Goal: Task Accomplishment & Management: Manage account settings

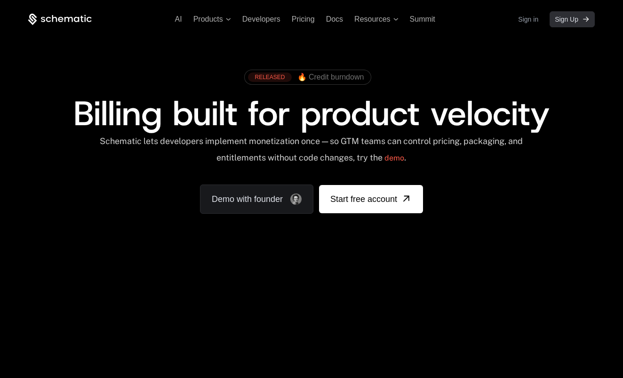
click at [552, 18] on span "Sign Up" at bounding box center [567, 19] width 24 height 9
click at [521, 19] on link "Sign in" at bounding box center [528, 19] width 20 height 15
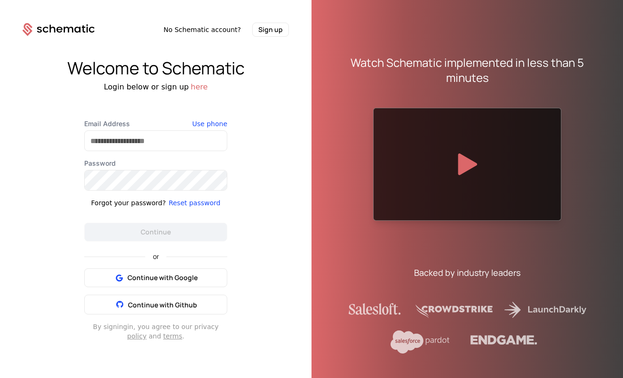
click at [273, 155] on div "Welcome to Schematic Login below or sign up here Email Address Use phone Passwo…" at bounding box center [156, 200] width 312 height 326
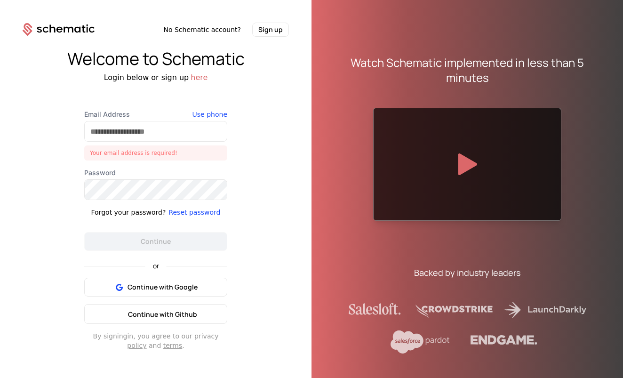
click at [194, 311] on span "Continue with Github" at bounding box center [162, 314] width 69 height 9
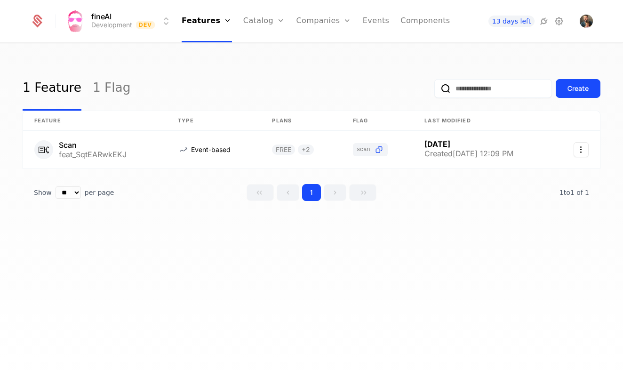
click at [219, 46] on link "Features" at bounding box center [214, 46] width 43 height 8
click at [587, 146] on icon "Select action" at bounding box center [581, 149] width 15 height 15
drag, startPoint x: 534, startPoint y: 137, endPoint x: 526, endPoint y: 137, distance: 8.0
click at [533, 137] on html "fineAI Development Dev Features Features Flags Catalog Plans Add Ons Credits Co…" at bounding box center [311, 189] width 623 height 378
click at [108, 140] on link at bounding box center [95, 150] width 144 height 38
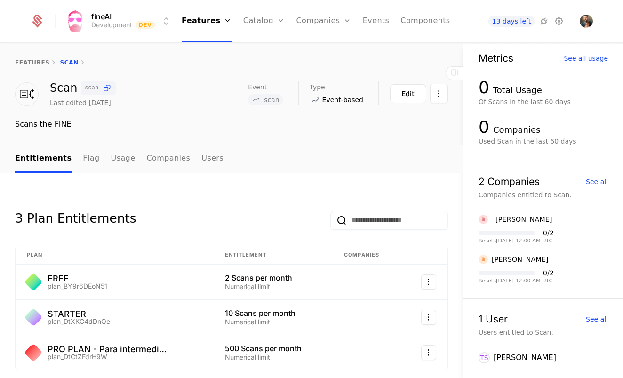
click at [438, 95] on html "fineAI Development Dev Features Features Flags Catalog Plans Add Ons Credits Co…" at bounding box center [311, 189] width 623 height 378
click at [300, 160] on html "fineAI Development Dev Features Features Flags Catalog Plans Add Ons Credits Co…" at bounding box center [311, 189] width 623 height 378
click at [106, 88] on icon at bounding box center [107, 88] width 10 height 10
click at [419, 89] on button "Edit" at bounding box center [408, 93] width 36 height 19
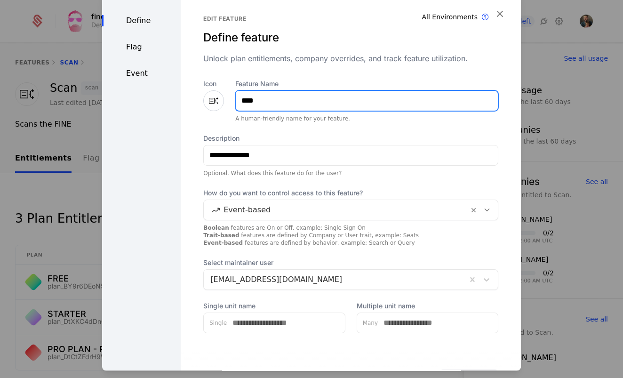
click at [308, 97] on input "****" at bounding box center [367, 101] width 262 height 20
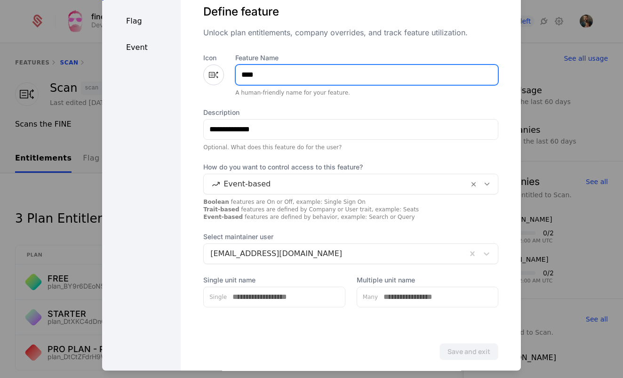
scroll to position [9, 0]
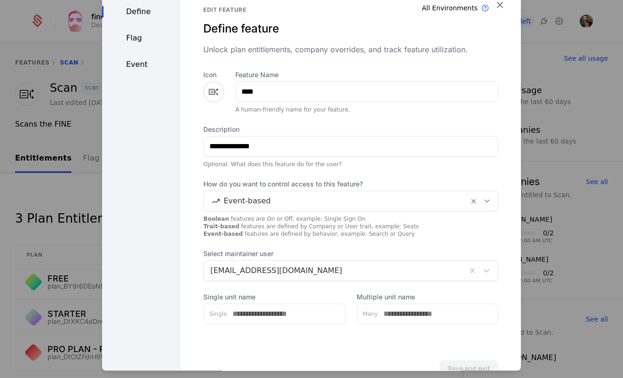
click at [143, 41] on div "Flag" at bounding box center [141, 37] width 79 height 11
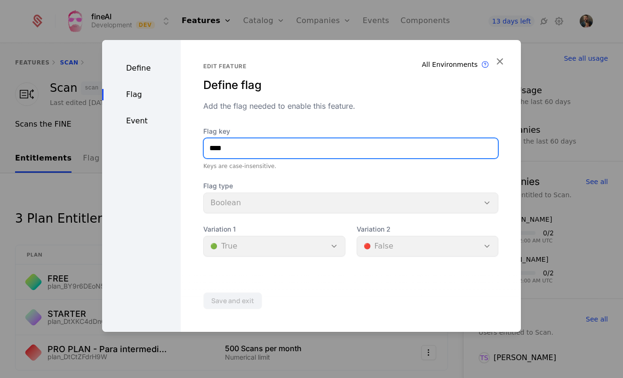
click at [248, 150] on input "****" at bounding box center [351, 148] width 294 height 20
type input "*********"
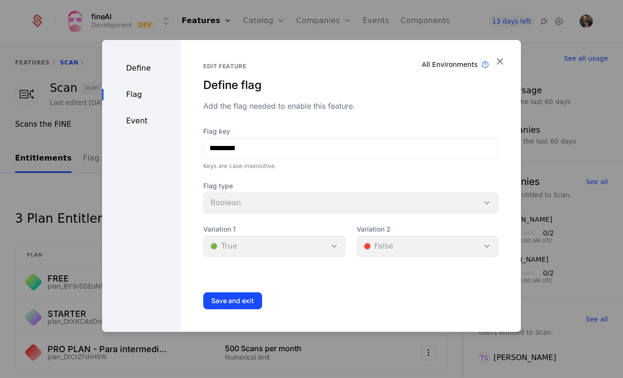
click at [219, 301] on button "Save and exit" at bounding box center [232, 300] width 59 height 17
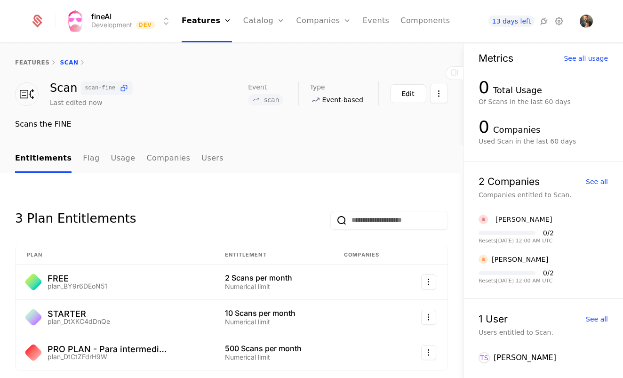
click at [121, 86] on icon at bounding box center [124, 88] width 10 height 10
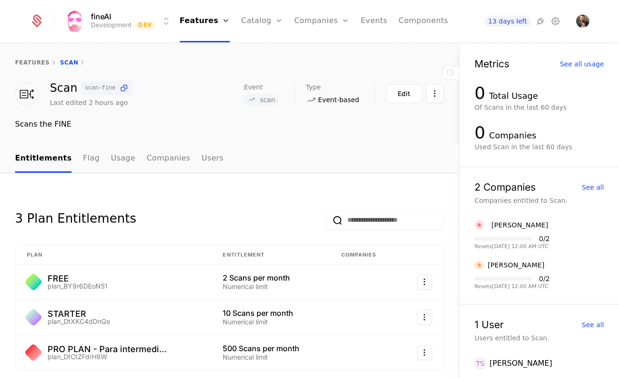
scroll to position [6, 0]
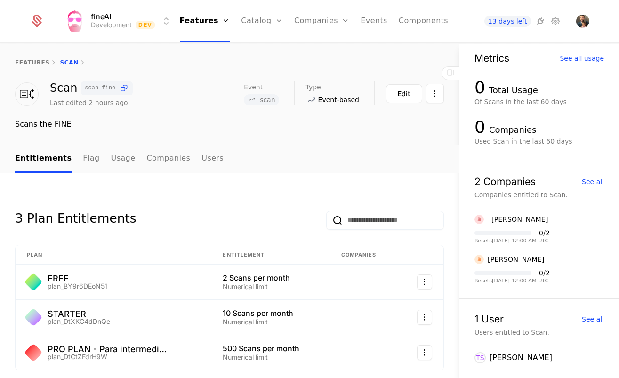
click at [539, 21] on icon at bounding box center [540, 21] width 11 height 11
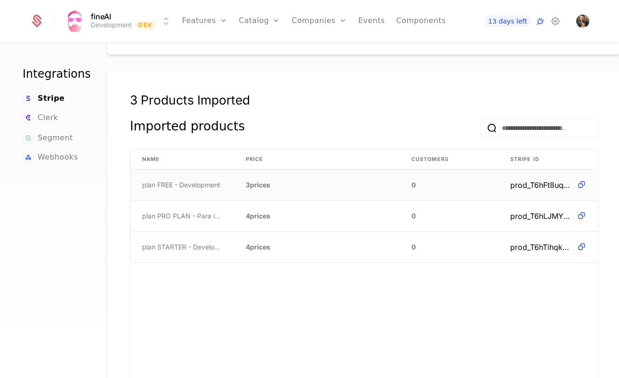
scroll to position [561, 17]
click at [207, 180] on span "plan FREE - Development" at bounding box center [181, 184] width 78 height 9
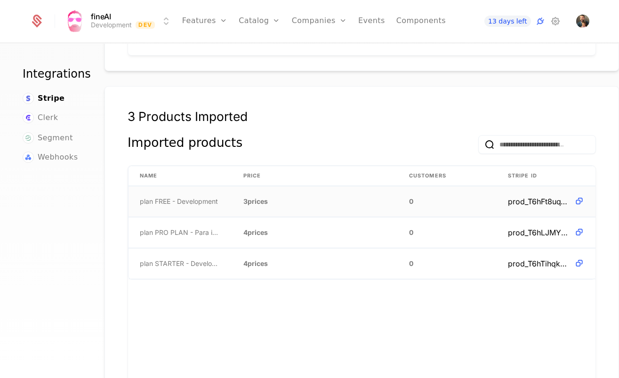
scroll to position [539, 20]
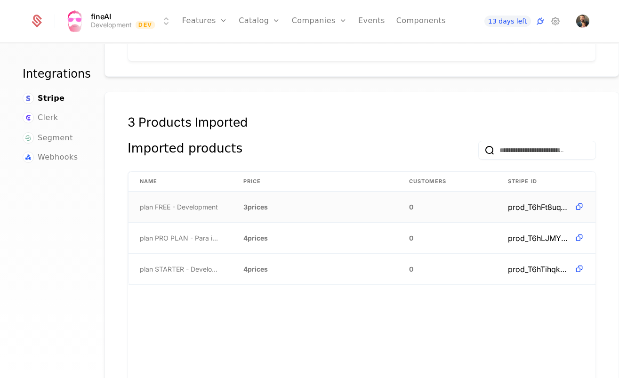
click at [578, 202] on icon at bounding box center [579, 207] width 10 height 10
click at [522, 201] on span "prod_T6hFt8uqTF9QTl" at bounding box center [539, 206] width 63 height 11
click at [190, 199] on td "plan FREE - Development" at bounding box center [181, 207] width 104 height 31
click at [191, 202] on span "plan FREE - Development" at bounding box center [179, 206] width 78 height 9
drag, startPoint x: 191, startPoint y: 193, endPoint x: 247, endPoint y: 173, distance: 59.1
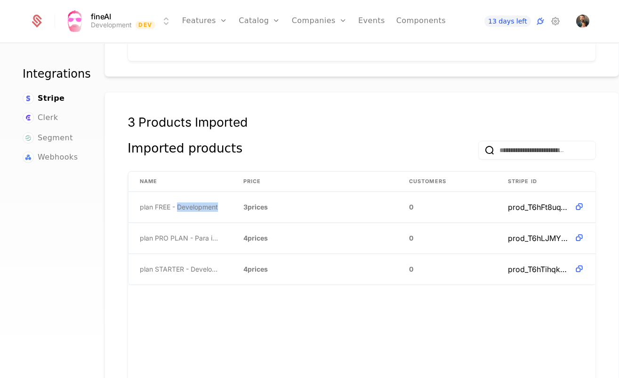
click at [191, 202] on span "plan FREE - Development" at bounding box center [179, 206] width 78 height 9
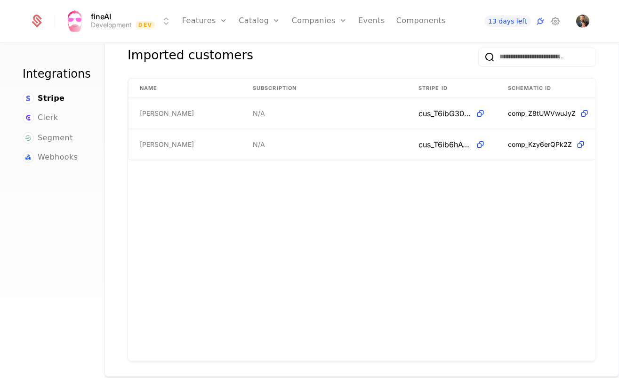
scroll to position [234, 20]
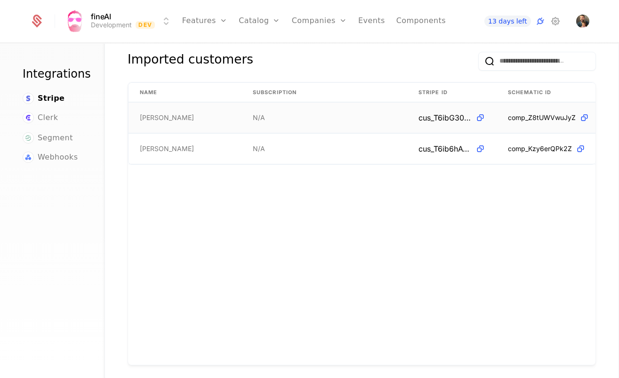
click at [441, 112] on span "cus_T6ibG30OdHC9sq" at bounding box center [445, 117] width 53 height 11
click at [475, 113] on span at bounding box center [479, 118] width 14 height 10
click at [54, 95] on span "Stripe" at bounding box center [51, 98] width 27 height 11
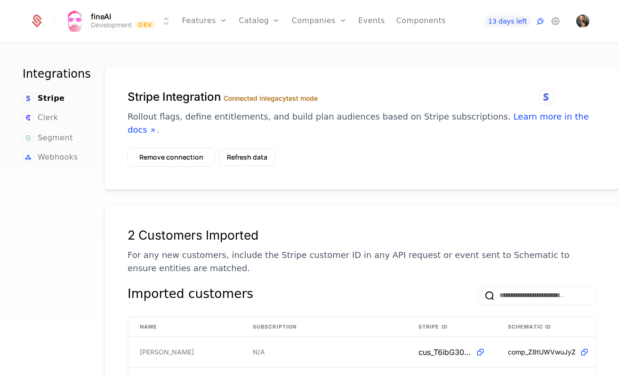
scroll to position [0, 20]
click at [166, 148] on button "Remove connection" at bounding box center [172, 157] width 88 height 19
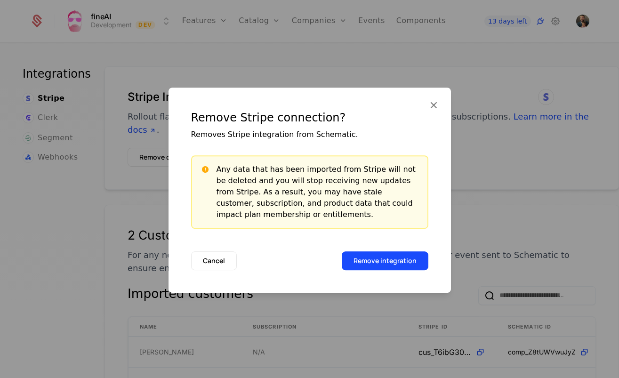
click at [372, 260] on button "Remove integration" at bounding box center [385, 260] width 87 height 19
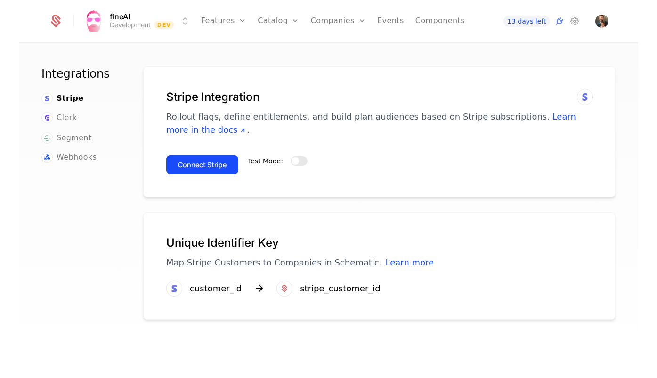
scroll to position [0, 0]
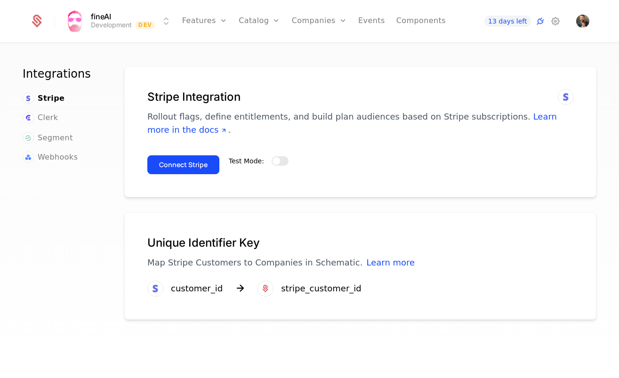
click at [197, 168] on button "Connect Stripe" at bounding box center [183, 164] width 72 height 19
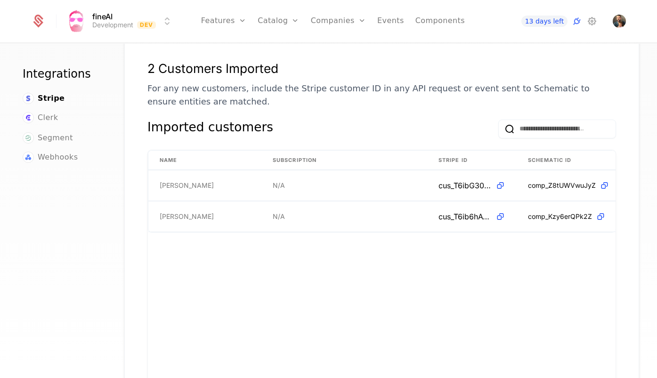
scroll to position [169, 0]
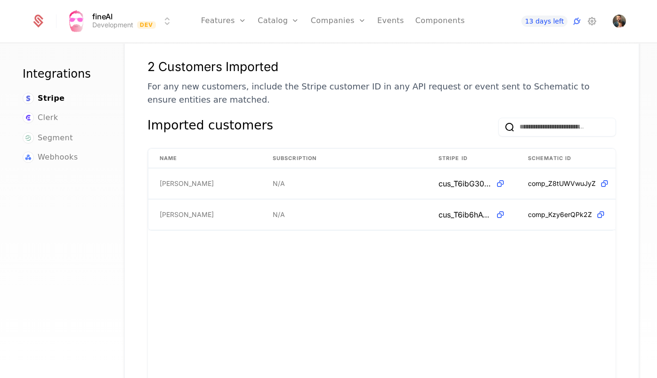
click at [387, 23] on link "Events" at bounding box center [390, 21] width 27 height 42
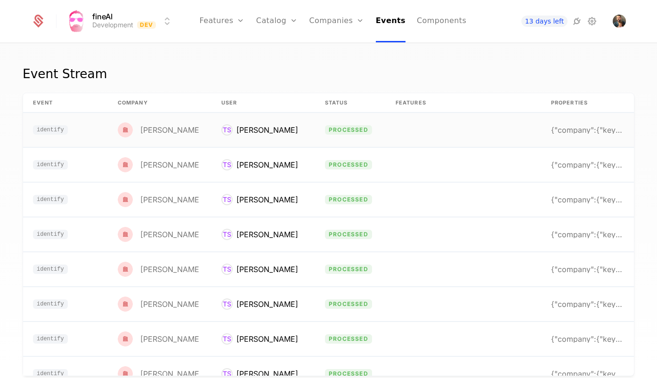
scroll to position [0, 72]
click at [563, 140] on td "{"company":{"keys":{"id":"user_333stBuv6I7WwqwtYL3" at bounding box center [586, 130] width 94 height 34
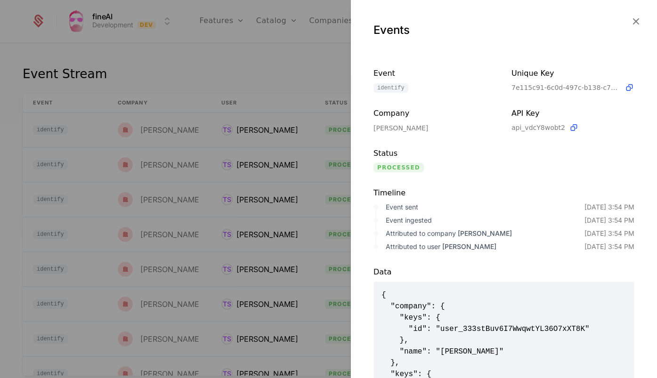
scroll to position [0, 0]
click at [259, 75] on div at bounding box center [328, 189] width 657 height 378
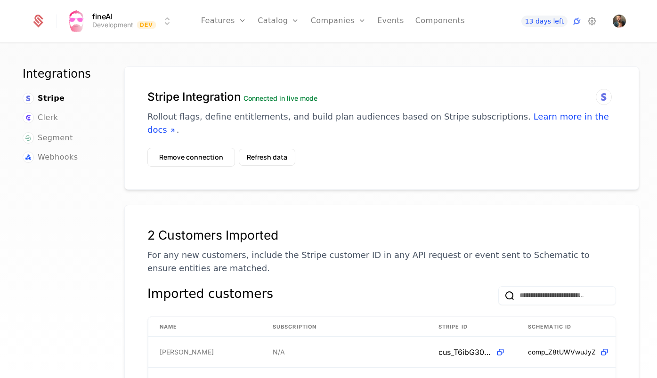
click at [225, 27] on link "Features" at bounding box center [223, 21] width 45 height 42
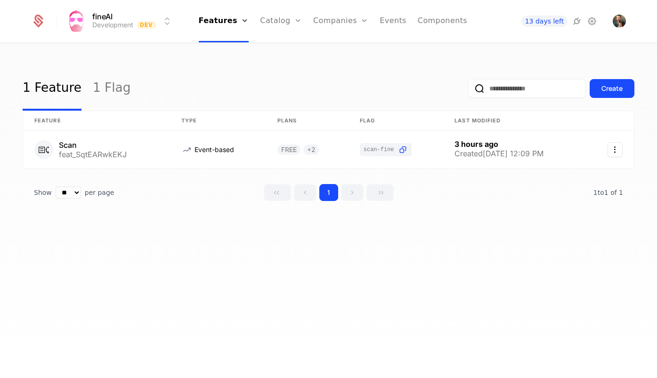
click at [334, 61] on link "Users" at bounding box center [345, 61] width 43 height 8
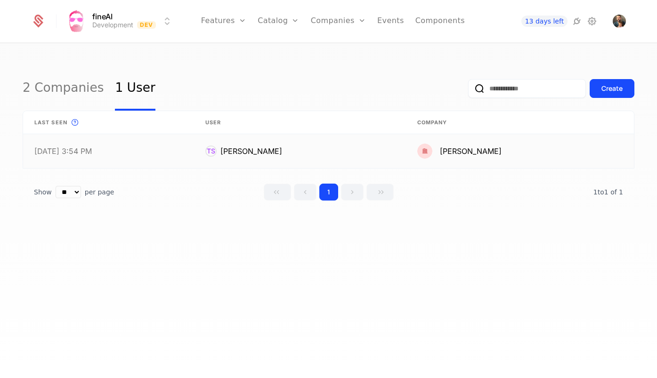
click at [199, 160] on link at bounding box center [300, 151] width 212 height 34
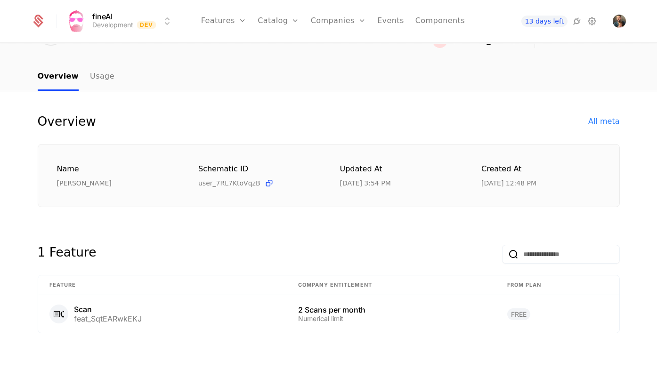
scroll to position [64, 0]
click at [109, 68] on nav "Overview Usage" at bounding box center [329, 78] width 582 height 28
click at [99, 77] on link "Usage" at bounding box center [102, 78] width 24 height 28
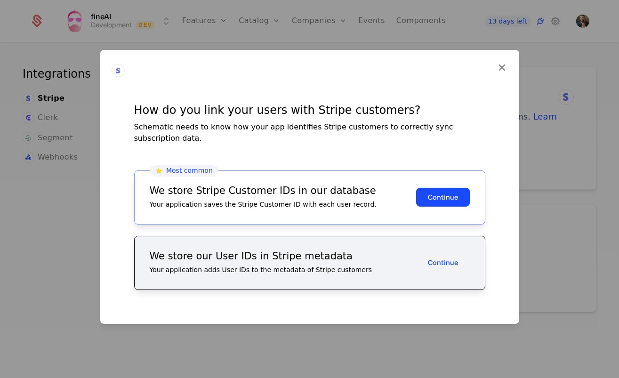
click at [436, 190] on button "Continue" at bounding box center [443, 197] width 54 height 19
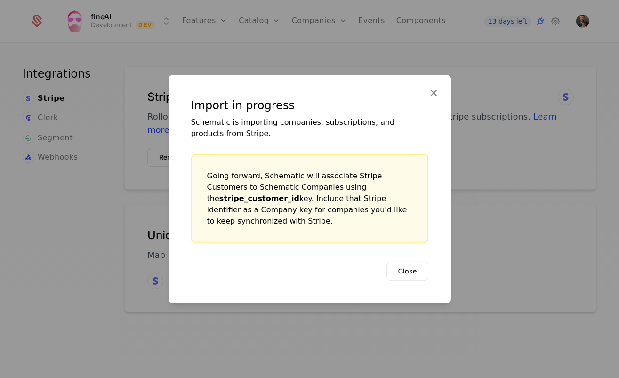
click at [412, 267] on button "Close" at bounding box center [407, 270] width 42 height 19
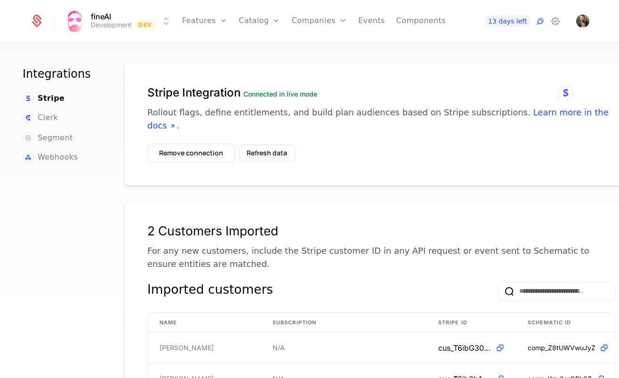
scroll to position [3, 0]
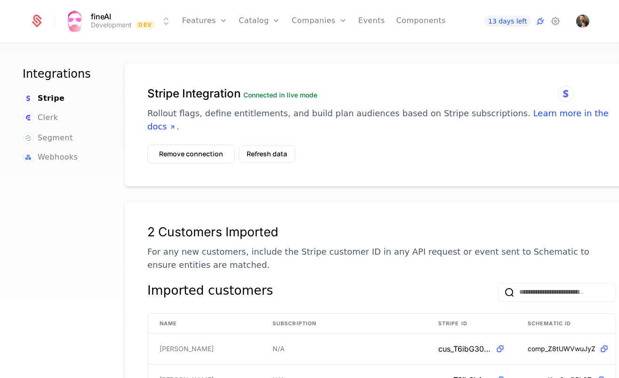
click at [261, 145] on button "Refresh data" at bounding box center [267, 153] width 56 height 17
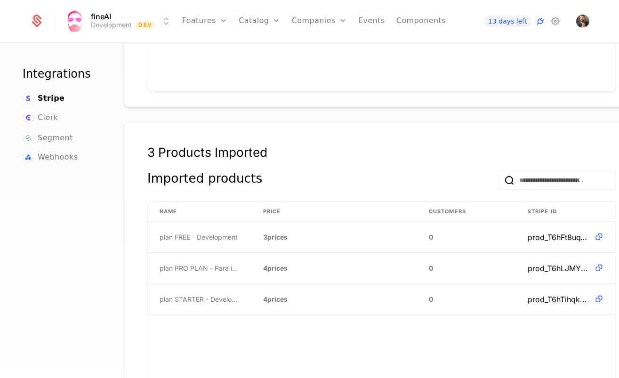
scroll to position [553, 0]
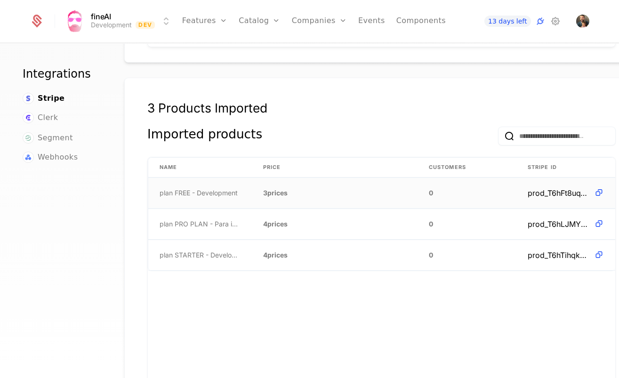
click at [247, 178] on td "plan FREE - Development" at bounding box center [200, 193] width 104 height 31
click at [266, 45] on link "Plans" at bounding box center [274, 46] width 48 height 8
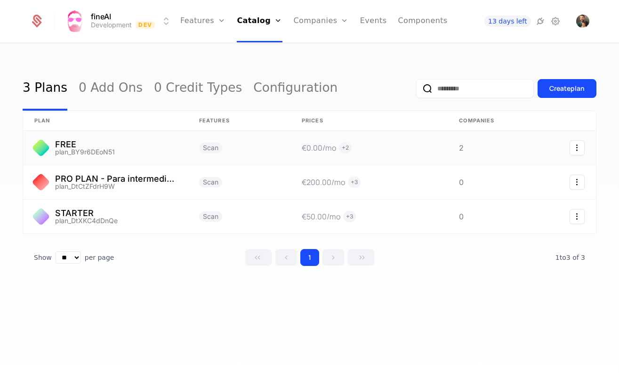
click at [100, 148] on link at bounding box center [105, 148] width 165 height 34
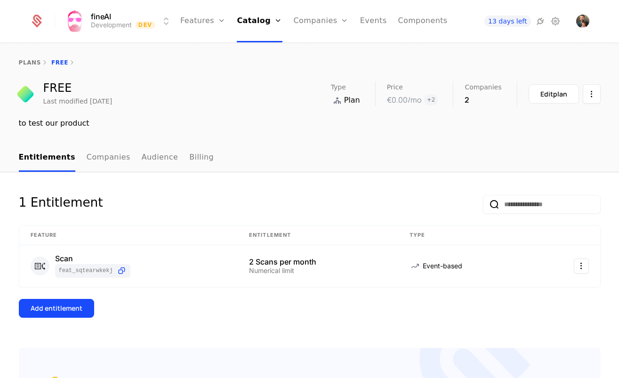
click at [560, 90] on div "Edit plan" at bounding box center [553, 93] width 27 height 9
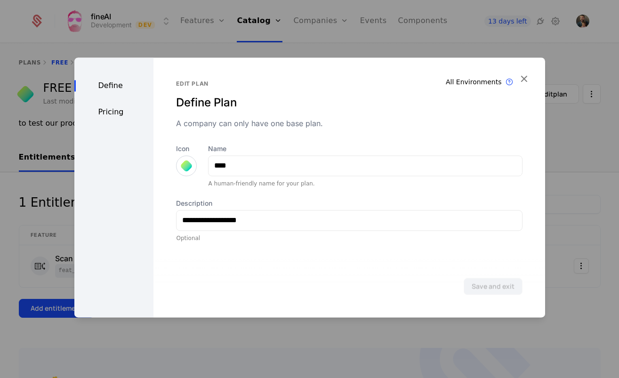
click at [95, 114] on div "Pricing" at bounding box center [114, 111] width 80 height 11
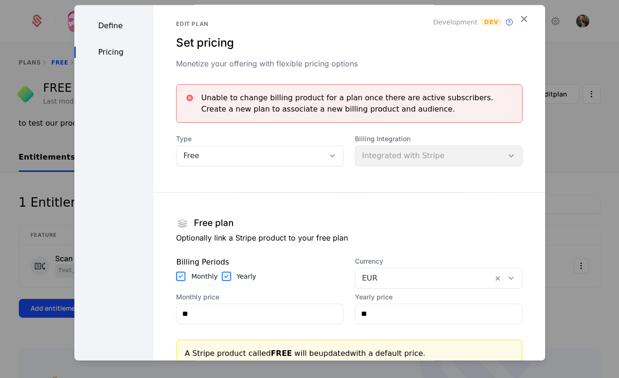
scroll to position [7, 0]
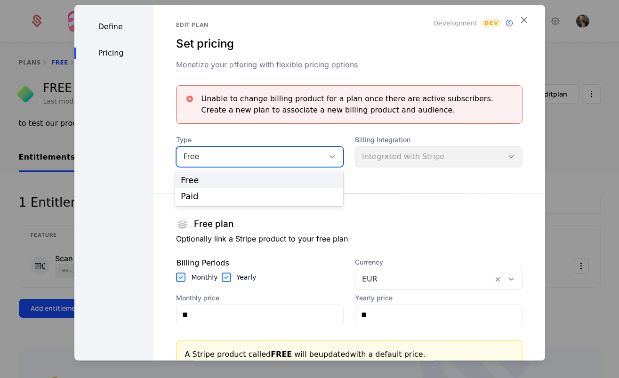
click at [265, 155] on div "Free" at bounding box center [250, 156] width 135 height 11
drag, startPoint x: 241, startPoint y: 193, endPoint x: 330, endPoint y: 167, distance: 93.1
click at [241, 193] on div "Paid" at bounding box center [259, 196] width 157 height 8
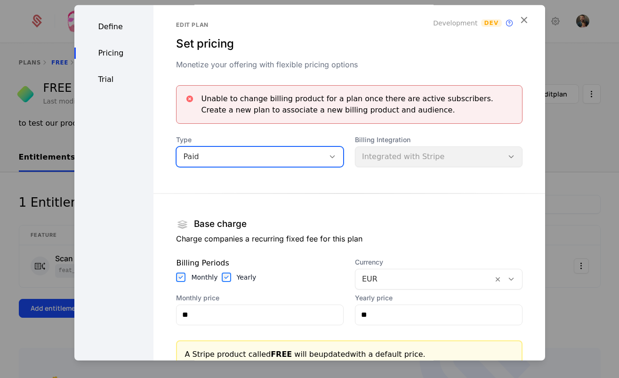
click at [402, 158] on div "Billing Integration Integrated with Stripe" at bounding box center [439, 151] width 168 height 32
click at [403, 157] on div "Billing Integration Integrated with Stripe" at bounding box center [439, 151] width 168 height 32
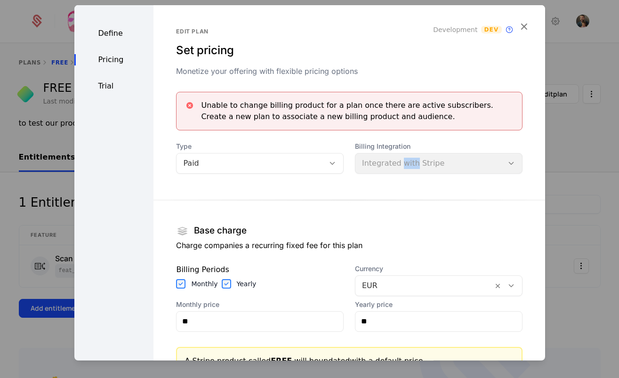
scroll to position [0, 0]
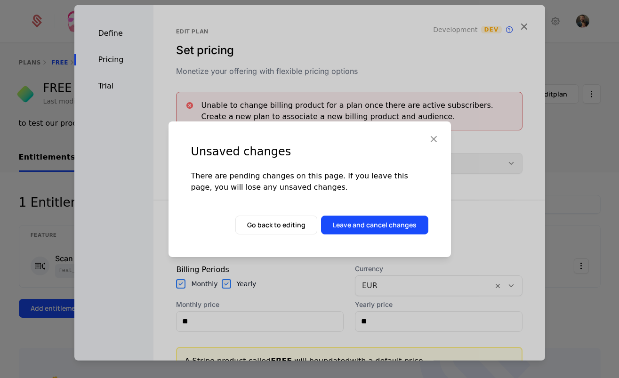
click at [282, 227] on button "Go back to editing" at bounding box center [276, 225] width 82 height 19
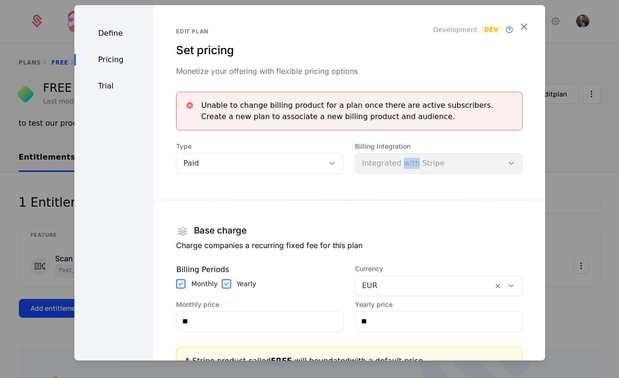
click at [523, 25] on icon "button" at bounding box center [524, 26] width 12 height 12
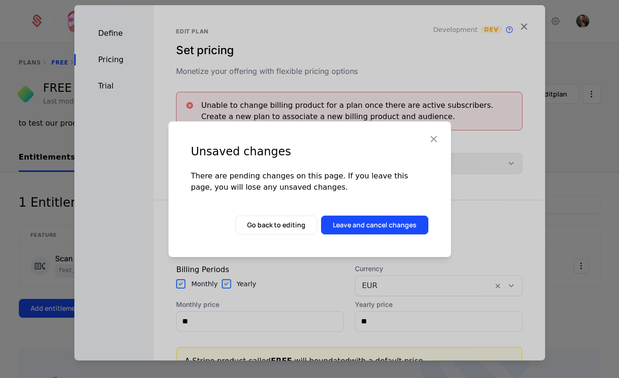
click at [357, 224] on button "Leave and cancel changes" at bounding box center [374, 225] width 107 height 19
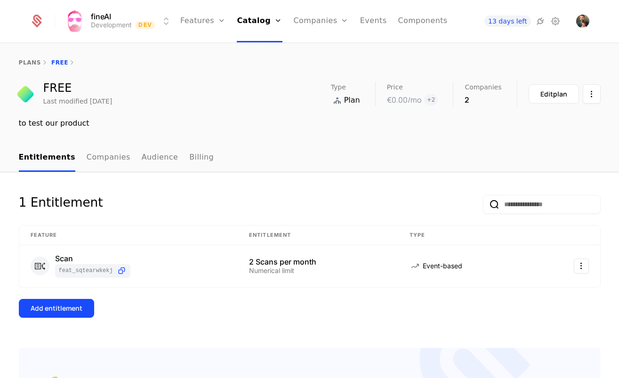
click at [31, 63] on link "plans" at bounding box center [30, 62] width 22 height 7
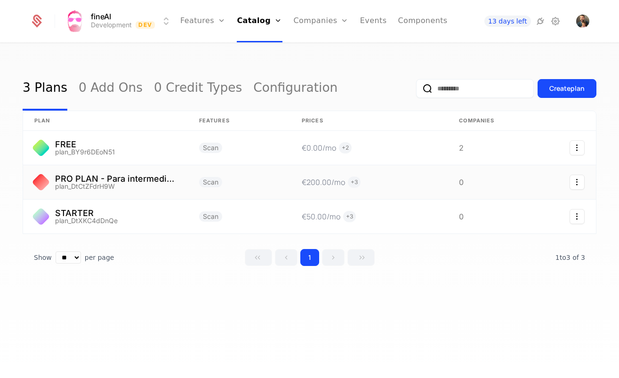
click at [90, 182] on link at bounding box center [105, 182] width 165 height 34
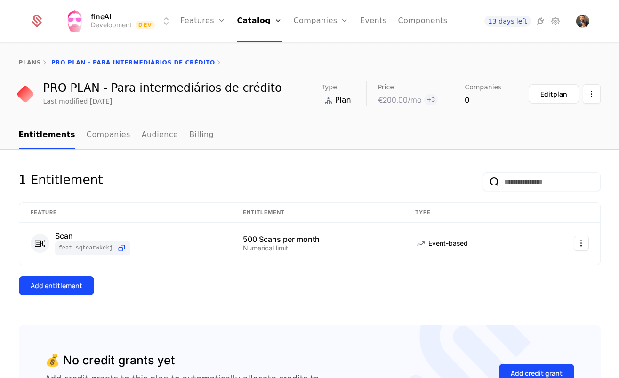
click at [548, 91] on div "Edit plan" at bounding box center [553, 93] width 27 height 9
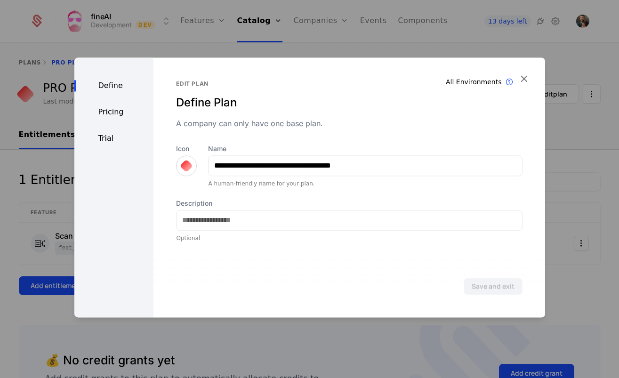
click at [115, 116] on div "Pricing" at bounding box center [114, 111] width 80 height 11
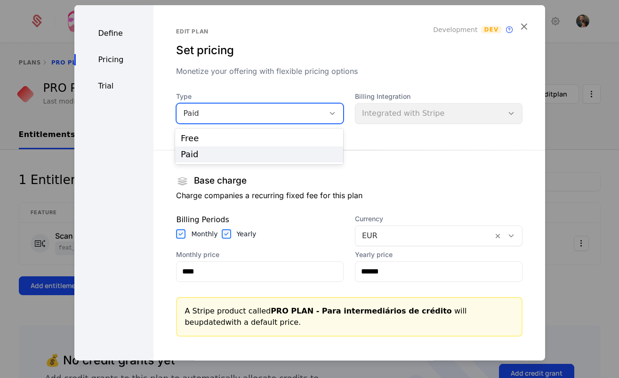
click at [265, 112] on div "Paid" at bounding box center [250, 112] width 135 height 11
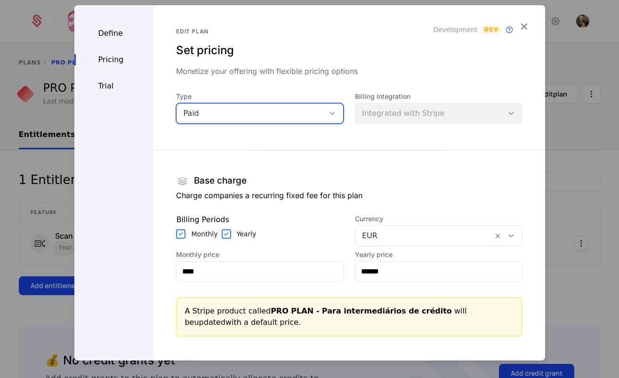
drag, startPoint x: 265, startPoint y: 112, endPoint x: 350, endPoint y: 112, distance: 85.7
click at [265, 112] on div "Paid" at bounding box center [250, 112] width 135 height 11
click at [435, 112] on div "Billing Integration Integrated with Stripe" at bounding box center [439, 107] width 168 height 32
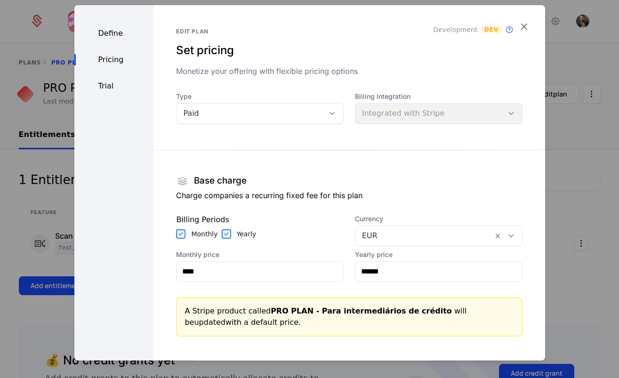
click at [435, 112] on div "Billing Integration Integrated with Stripe" at bounding box center [439, 107] width 168 height 32
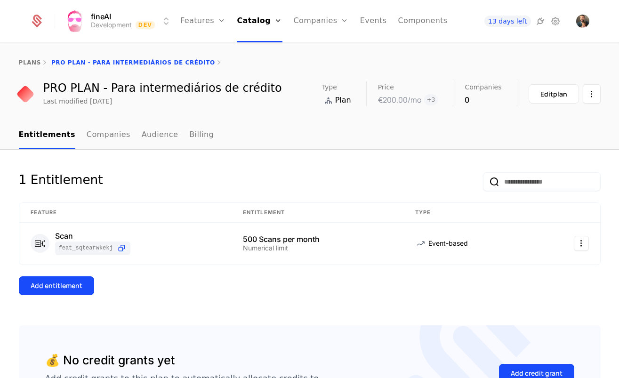
click at [28, 62] on link "plans" at bounding box center [30, 62] width 22 height 7
